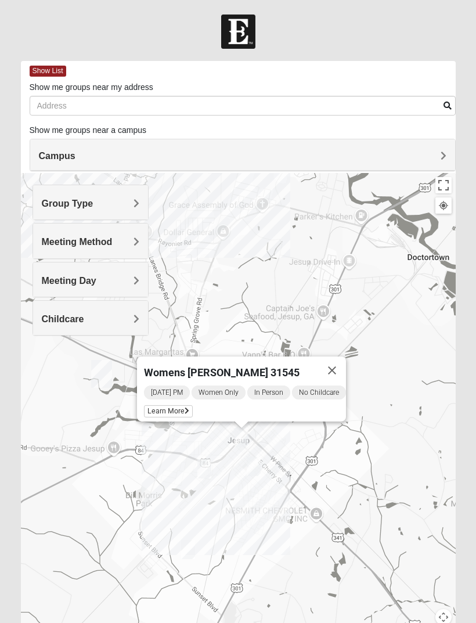
click at [171, 405] on span "Learn More" at bounding box center [168, 411] width 49 height 12
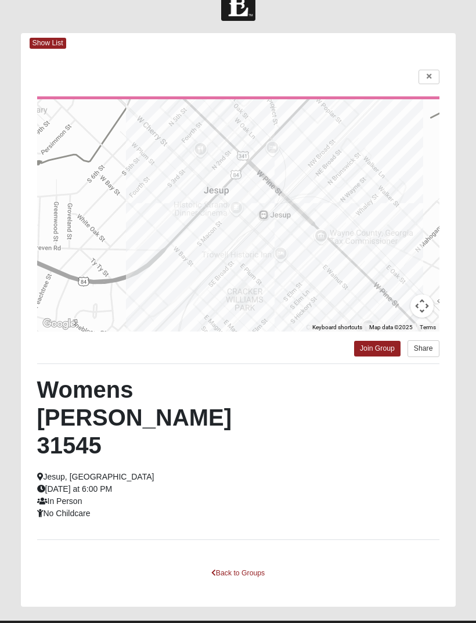
scroll to position [26, 0]
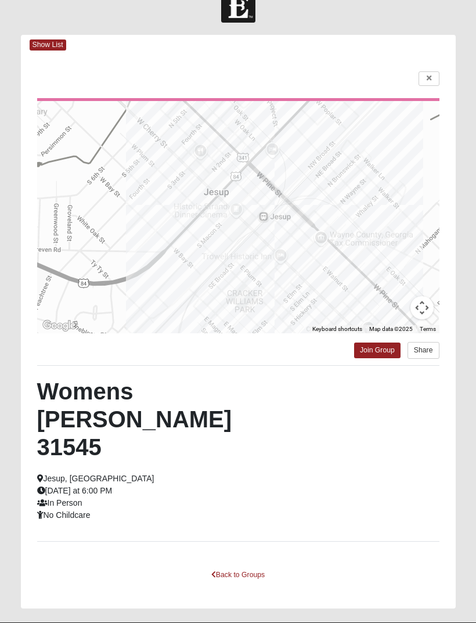
click at [256, 566] on link "Back to Groups" at bounding box center [238, 575] width 68 height 18
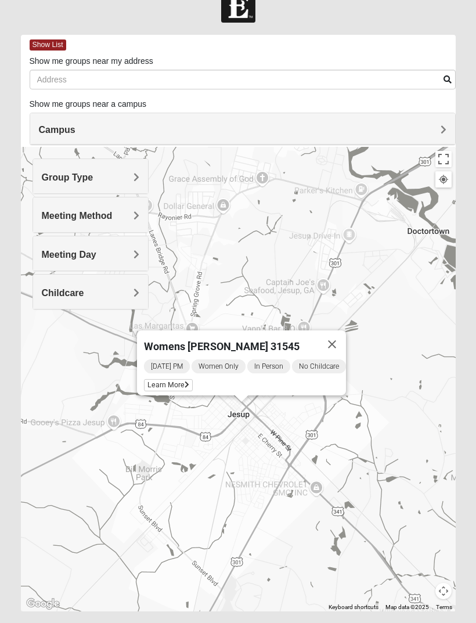
scroll to position [26, 0]
click at [337, 341] on button "Close" at bounding box center [332, 344] width 28 height 28
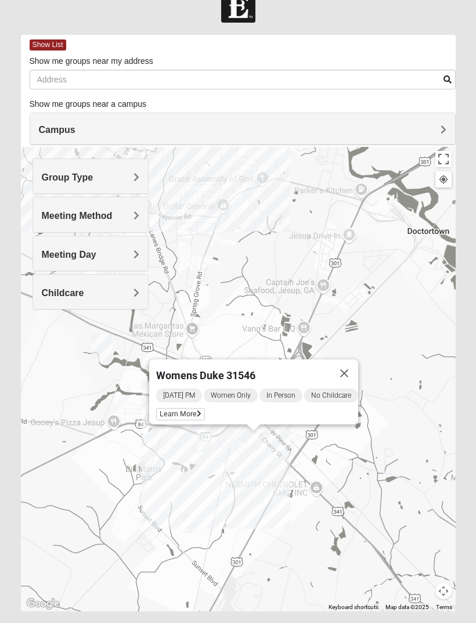
click at [189, 409] on span "Learn More" at bounding box center [180, 414] width 49 height 12
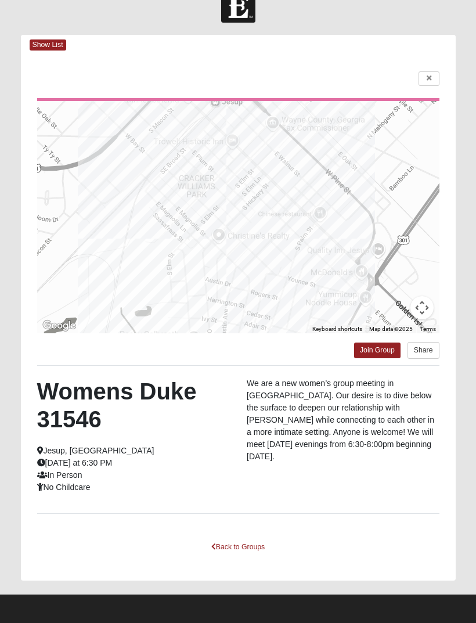
scroll to position [0, 0]
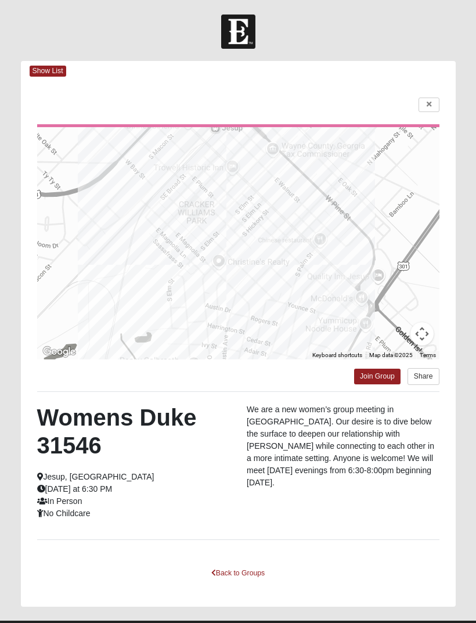
click at [256, 570] on link "Back to Groups" at bounding box center [238, 573] width 68 height 18
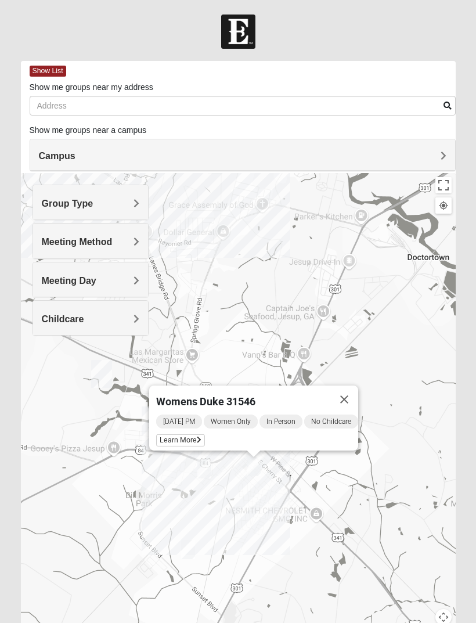
click at [346, 397] on button "Close" at bounding box center [344, 399] width 28 height 28
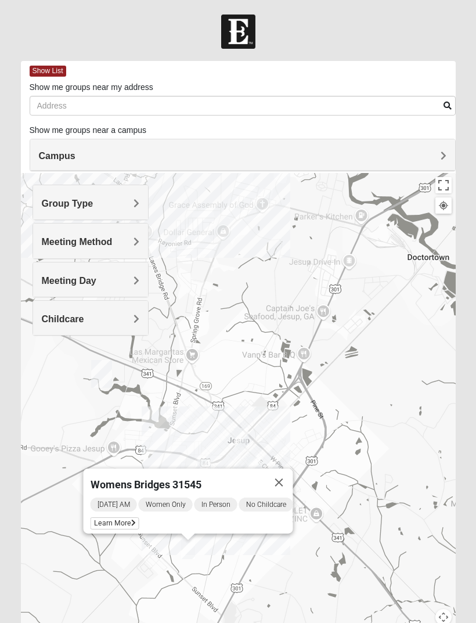
click at [293, 471] on button "Close" at bounding box center [279, 482] width 28 height 28
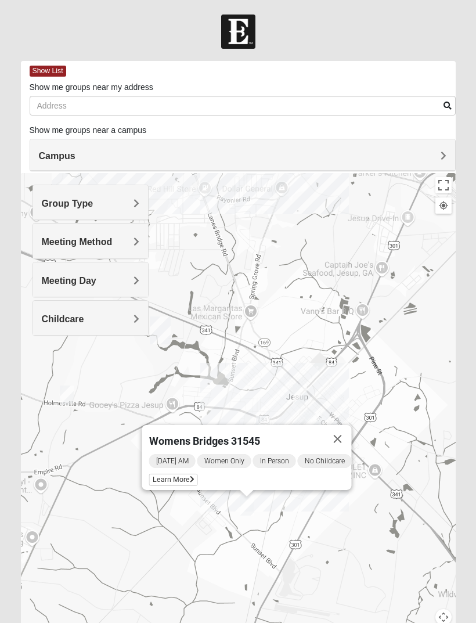
click at [173, 474] on span "Learn More" at bounding box center [173, 480] width 49 height 12
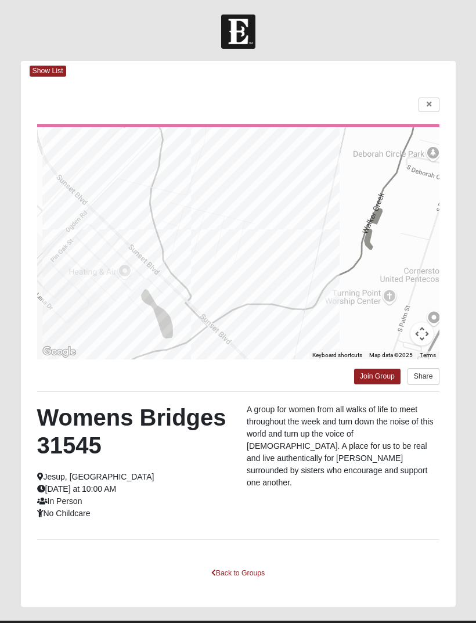
click at [427, 107] on icon at bounding box center [429, 104] width 5 height 7
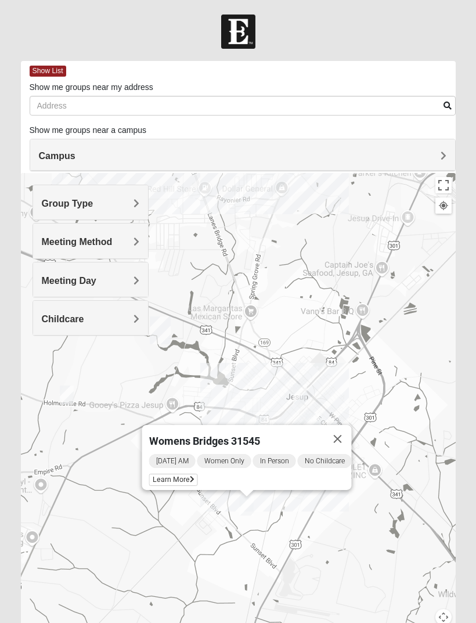
click at [352, 443] on button "Close" at bounding box center [338, 439] width 28 height 28
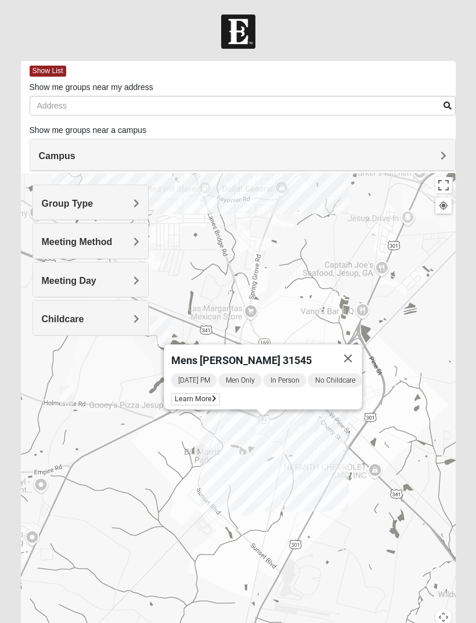
click at [204, 393] on span "Learn More" at bounding box center [195, 399] width 49 height 12
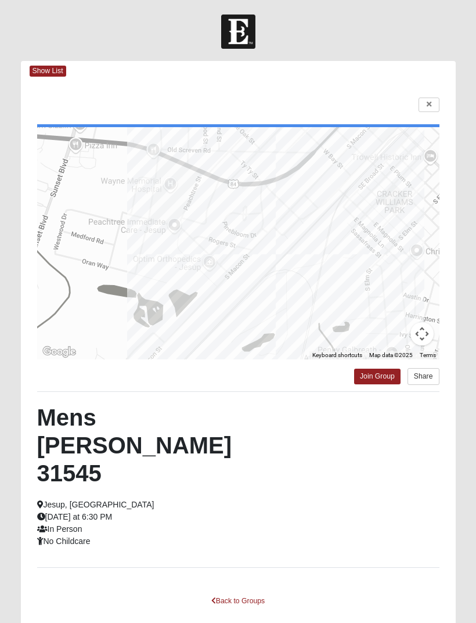
click at [438, 99] on link at bounding box center [428, 104] width 21 height 15
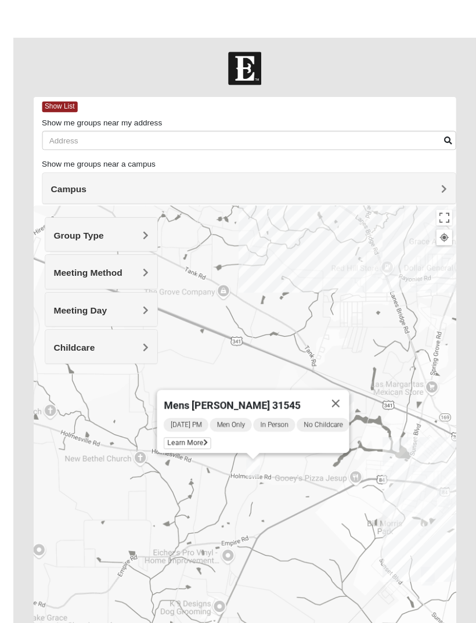
scroll to position [27, 0]
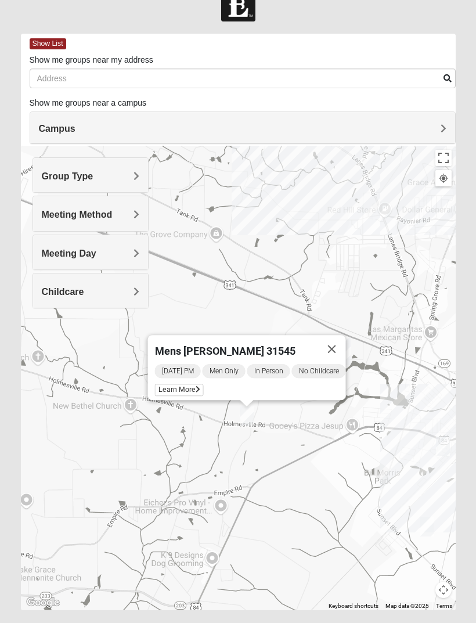
click at [193, 393] on span "Learn More" at bounding box center [179, 390] width 49 height 12
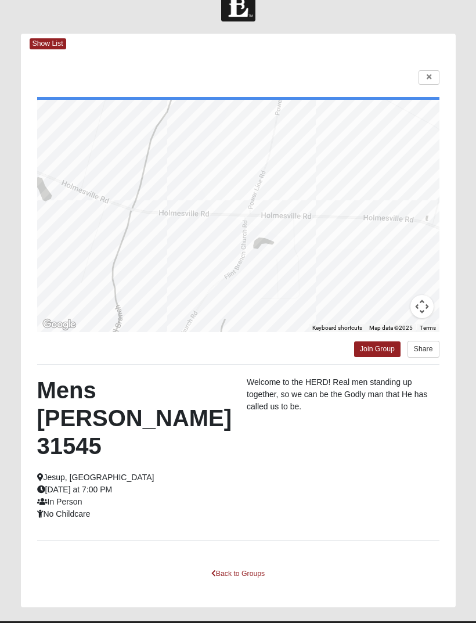
click at [424, 76] on link at bounding box center [428, 77] width 21 height 15
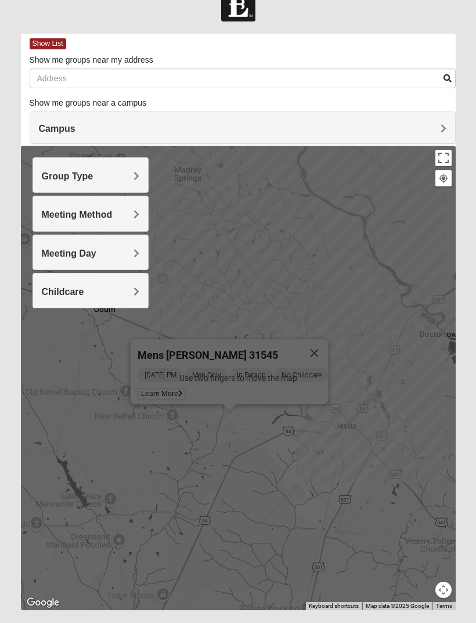
click at [342, 341] on div "Mens [PERSON_NAME] 31545 [DATE] PM Men Only In Person No Childcare Learn More" at bounding box center [238, 378] width 435 height 464
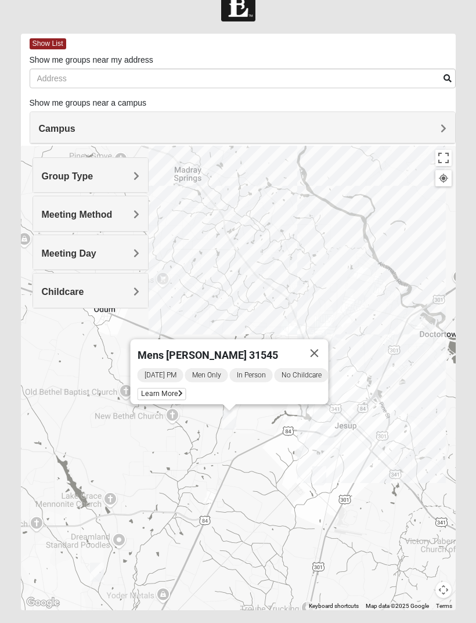
click at [313, 355] on button "Close" at bounding box center [315, 353] width 28 height 28
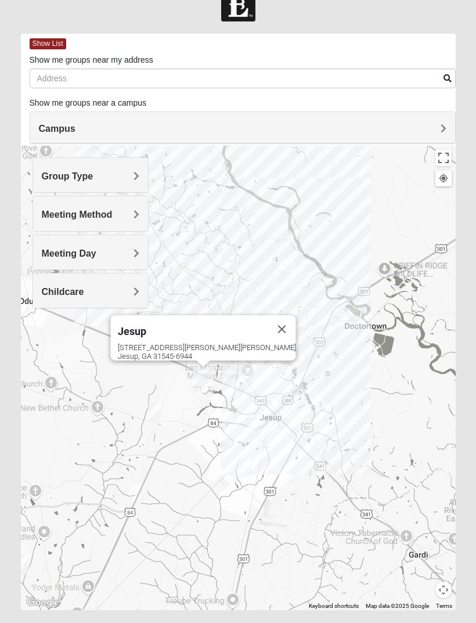
click at [268, 316] on button "Close" at bounding box center [282, 329] width 28 height 28
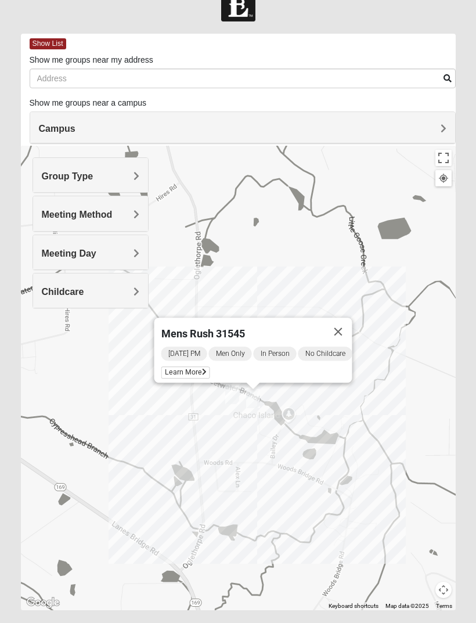
click at [352, 323] on button "Close" at bounding box center [338, 331] width 28 height 28
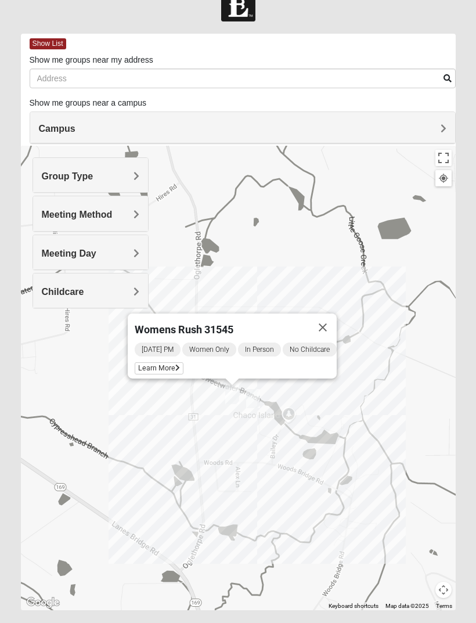
click at [172, 363] on span "Learn More" at bounding box center [159, 368] width 49 height 12
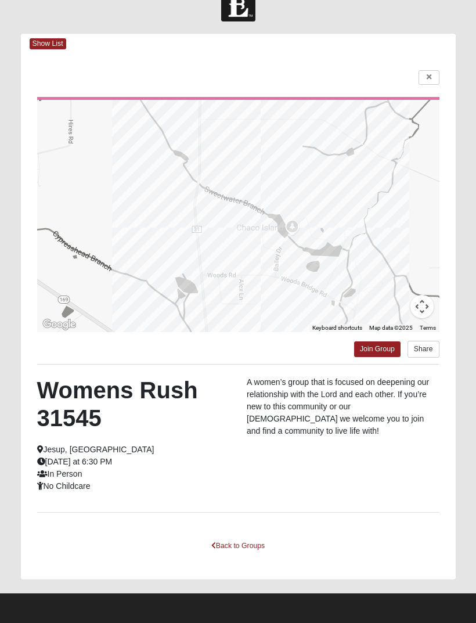
click at [259, 523] on div "To navigate the map with touch gestures double-tap and hold your finger on the …" at bounding box center [238, 316] width 435 height 525
click at [259, 543] on link "Back to Groups" at bounding box center [238, 546] width 68 height 18
